Goal: Information Seeking & Learning: Find specific page/section

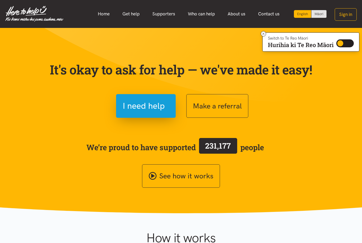
click at [203, 15] on link "Who can help" at bounding box center [202, 13] width 40 height 11
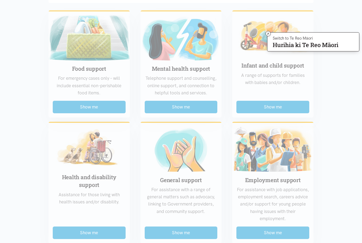
scroll to position [142, 0]
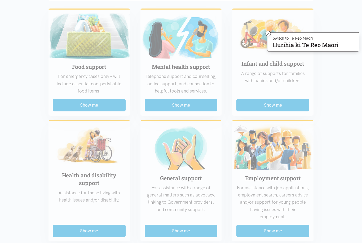
click at [74, 217] on div "Food support For emergency cases only – will include essential non-perishable f…" at bounding box center [181, 234] width 276 height 459
click at [83, 174] on div "Food support For emergency cases only – will include essential non-perishable f…" at bounding box center [181, 234] width 276 height 459
click at [267, 33] on icon at bounding box center [269, 34] width 4 height 4
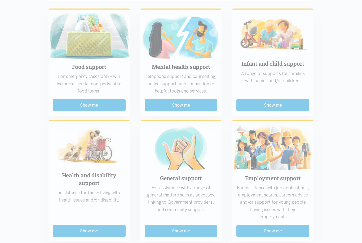
click at [74, 201] on div "Food support For emergency cases only – will include essential non-perishable f…" at bounding box center [181, 234] width 276 height 459
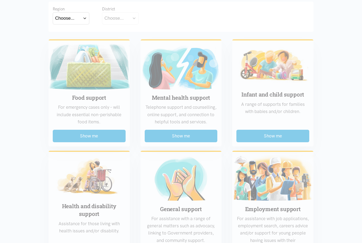
scroll to position [0, 0]
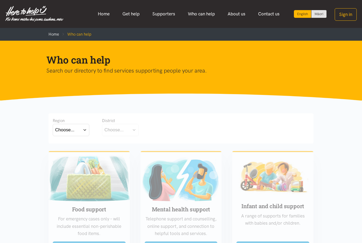
click at [67, 127] on div "Choose..." at bounding box center [64, 129] width 19 height 7
click at [65, 145] on label "Bay of Plenty" at bounding box center [69, 145] width 29 height 7
click at [0, 0] on input "Bay of Plenty" at bounding box center [0, 0] width 0 height 0
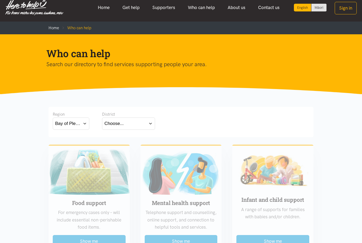
scroll to position [7, 0]
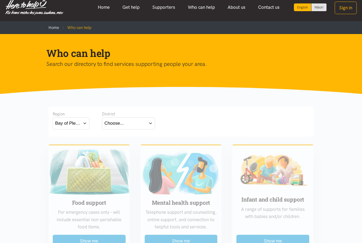
click at [118, 121] on div "Choose..." at bounding box center [114, 122] width 19 height 7
click at [113, 146] on label "[GEOGRAPHIC_DATA]" at bounding box center [129, 146] width 48 height 7
click at [0, 0] on input "[GEOGRAPHIC_DATA]" at bounding box center [0, 0] width 0 height 0
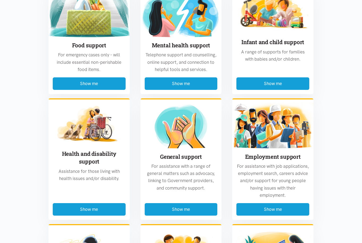
click at [80, 211] on button "Show me" at bounding box center [89, 209] width 73 height 12
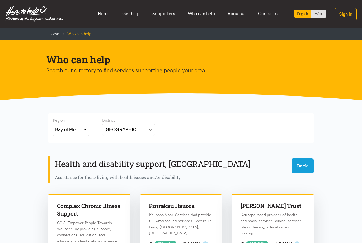
scroll to position [0, 0]
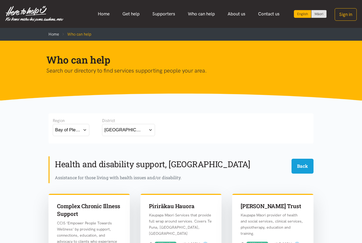
click at [201, 18] on link "Who can help" at bounding box center [202, 13] width 40 height 11
